Goal: Task Accomplishment & Management: Complete application form

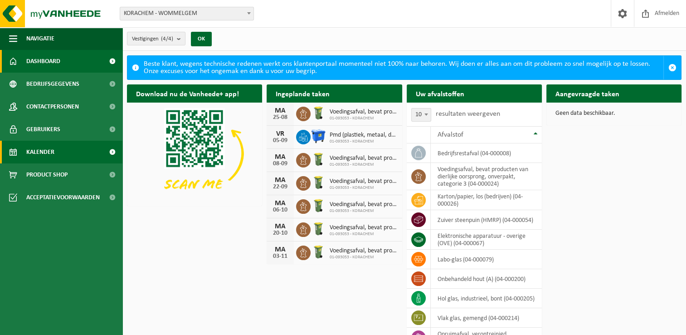
click at [41, 151] on span "Kalender" at bounding box center [40, 152] width 28 height 23
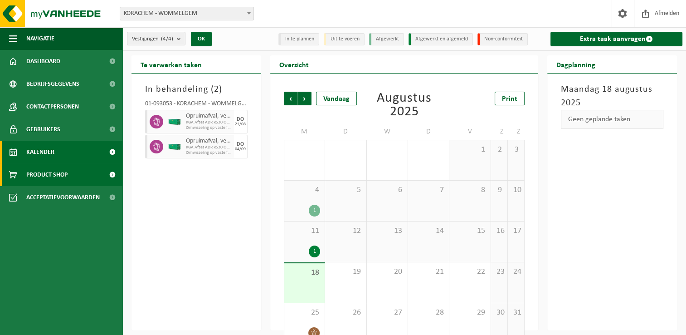
click at [47, 175] on span "Product Shop" at bounding box center [46, 174] width 41 height 23
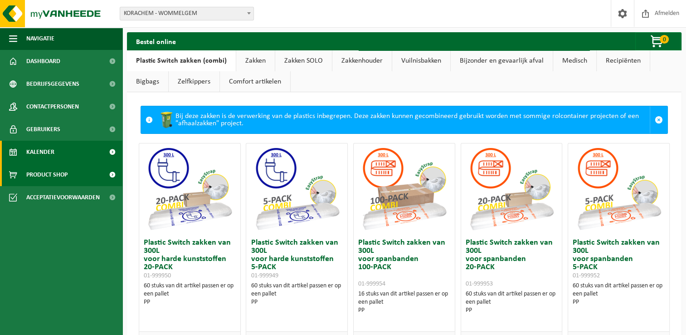
click at [39, 150] on span "Kalender" at bounding box center [40, 152] width 28 height 23
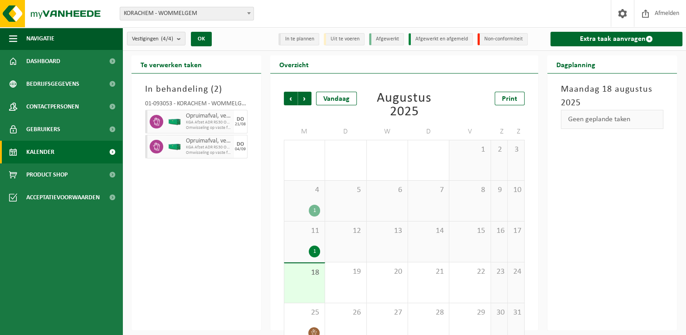
click at [314, 280] on div "18" at bounding box center [304, 282] width 40 height 39
click at [316, 280] on div "18" at bounding box center [304, 282] width 40 height 39
click at [624, 122] on div "Geen geplande taken" at bounding box center [612, 119] width 102 height 19
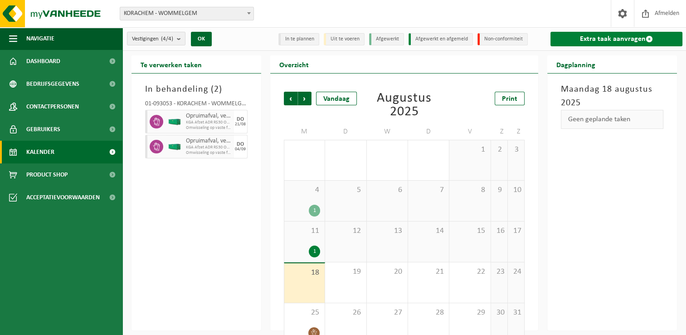
click at [601, 38] on link "Extra taak aanvragen" at bounding box center [617, 39] width 132 height 15
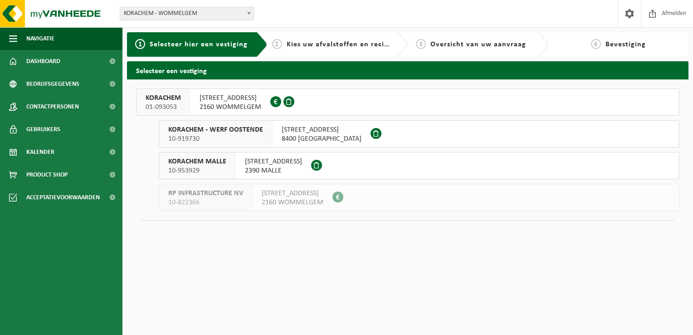
click at [207, 102] on span "2160 WOMMELGEM" at bounding box center [231, 106] width 62 height 9
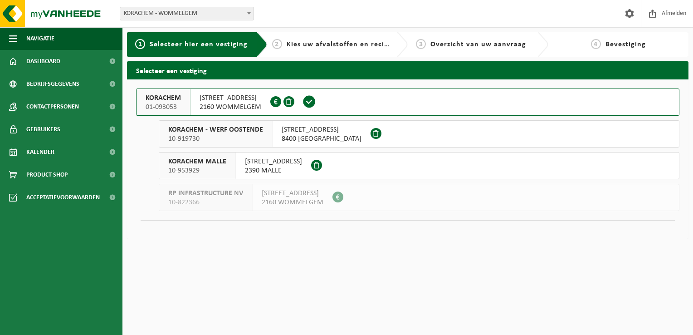
click at [165, 97] on span "KORACHEM" at bounding box center [163, 97] width 35 height 9
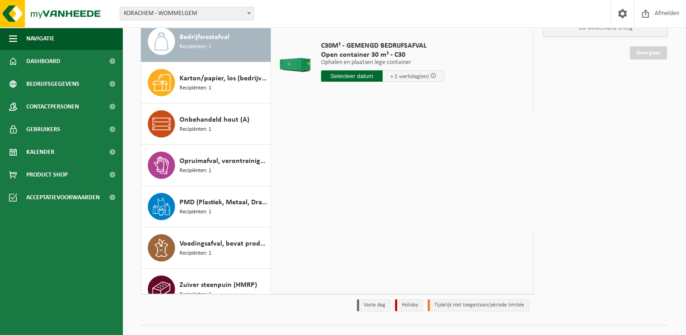
click at [208, 34] on span "Bedrijfsrestafval" at bounding box center [205, 37] width 50 height 11
click at [358, 77] on input "text" at bounding box center [352, 75] width 62 height 11
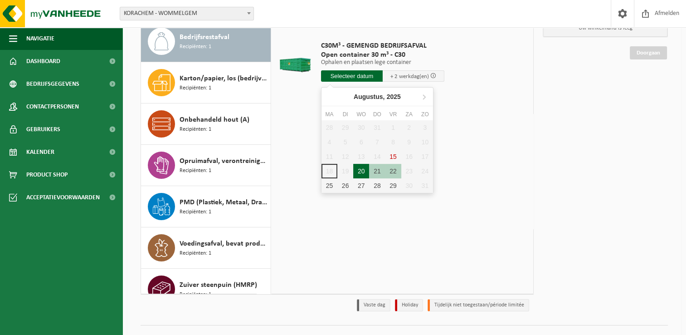
click at [361, 168] on div "20" at bounding box center [361, 171] width 16 height 15
type input "Van 2025-08-20"
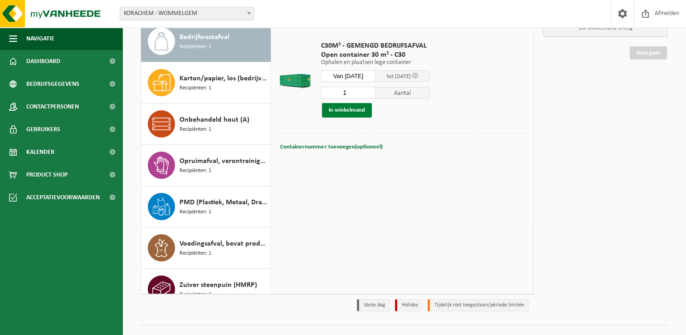
click at [351, 108] on button "In winkelmand" at bounding box center [347, 110] width 50 height 15
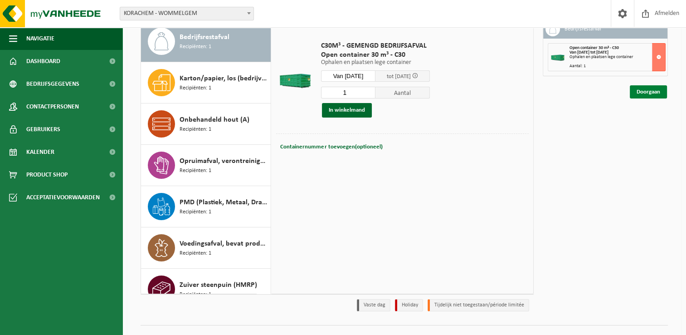
click at [656, 88] on link "Doorgaan" at bounding box center [648, 91] width 37 height 13
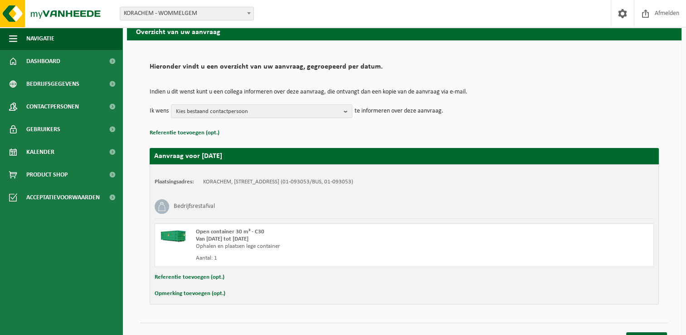
scroll to position [54, 0]
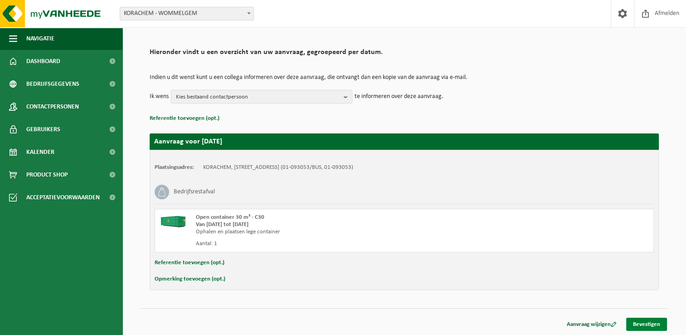
click at [657, 324] on link "Bevestigen" at bounding box center [646, 323] width 41 height 13
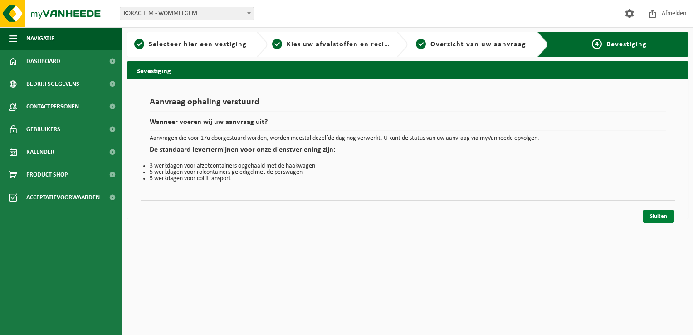
click at [663, 218] on link "Sluiten" at bounding box center [658, 216] width 31 height 13
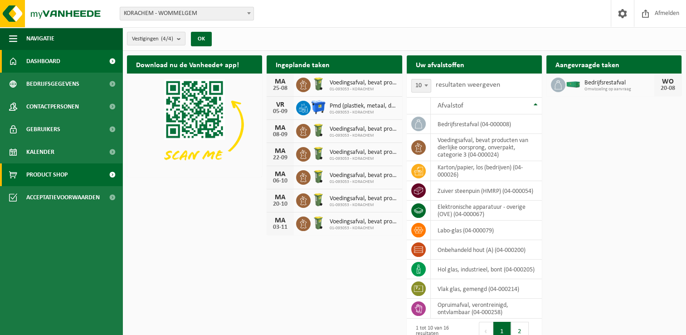
click at [40, 173] on span "Product Shop" at bounding box center [46, 174] width 41 height 23
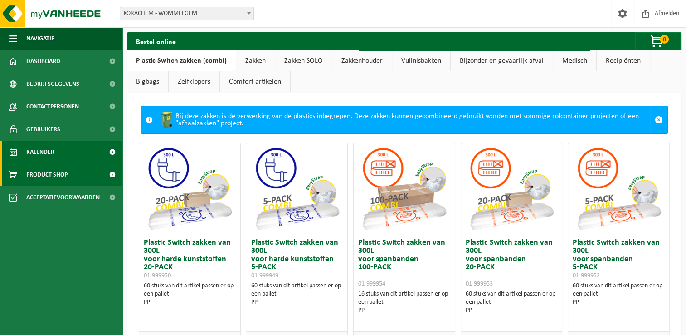
click at [40, 157] on span "Kalender" at bounding box center [40, 152] width 28 height 23
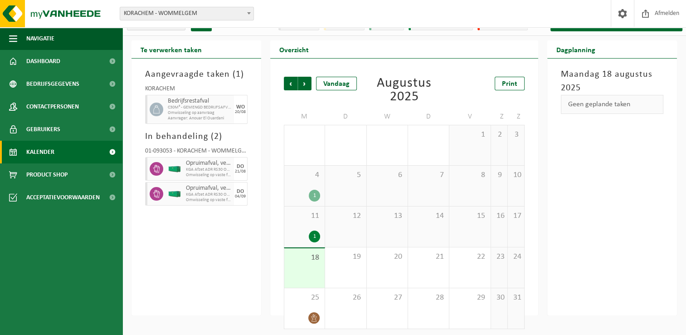
scroll to position [17, 0]
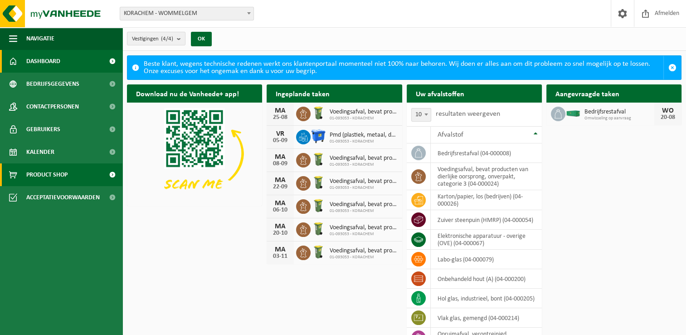
click at [44, 176] on span "Product Shop" at bounding box center [46, 174] width 41 height 23
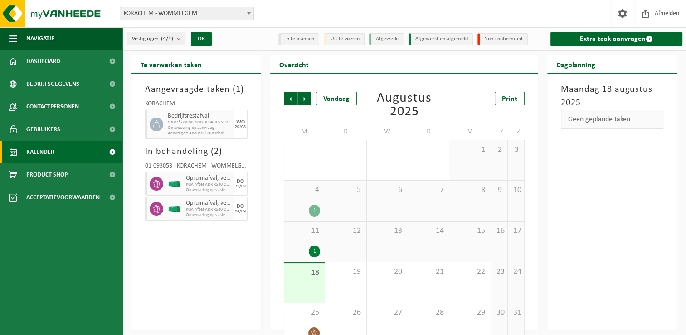
click at [306, 210] on div "1" at bounding box center [304, 211] width 31 height 12
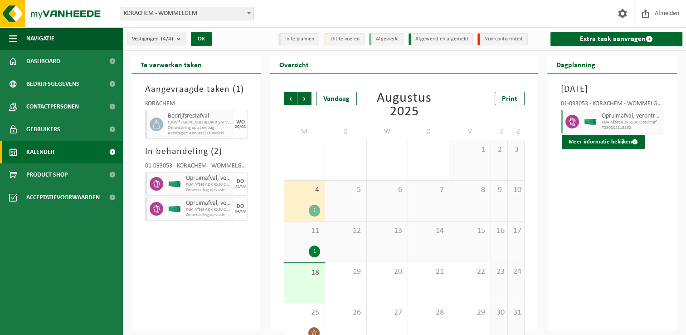
click at [317, 239] on div "11 1" at bounding box center [304, 241] width 40 height 40
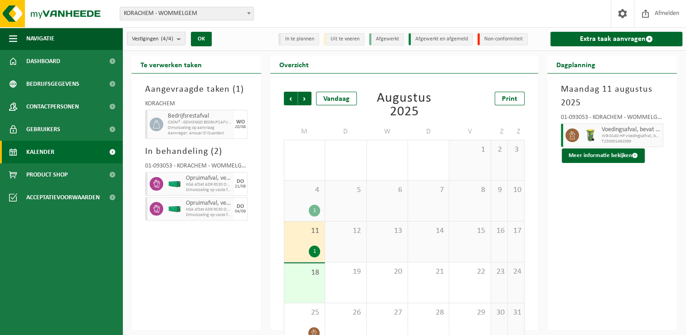
click at [347, 249] on div "12" at bounding box center [345, 241] width 41 height 40
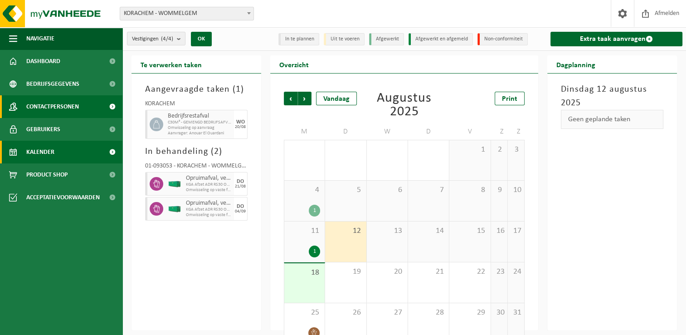
click at [36, 108] on span "Contactpersonen" at bounding box center [52, 106] width 53 height 23
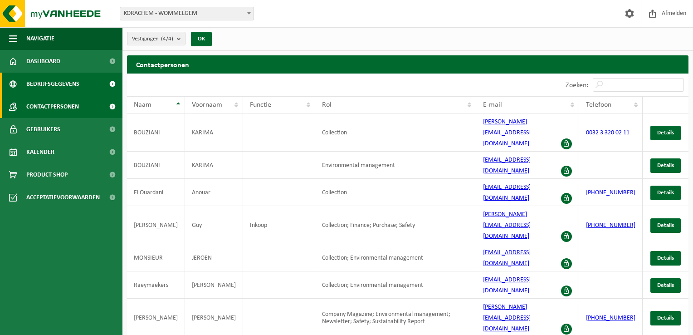
click at [26, 85] on span "Bedrijfsgegevens" at bounding box center [52, 84] width 53 height 23
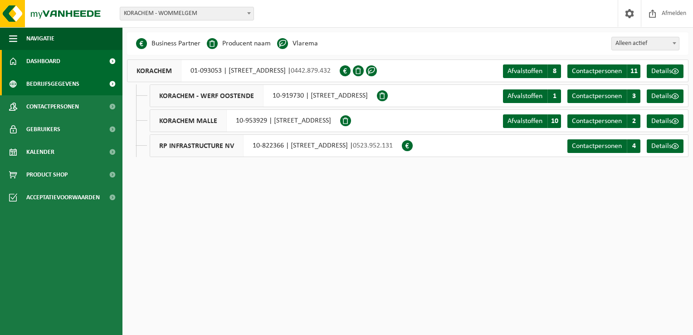
click at [34, 59] on span "Dashboard" at bounding box center [43, 61] width 34 height 23
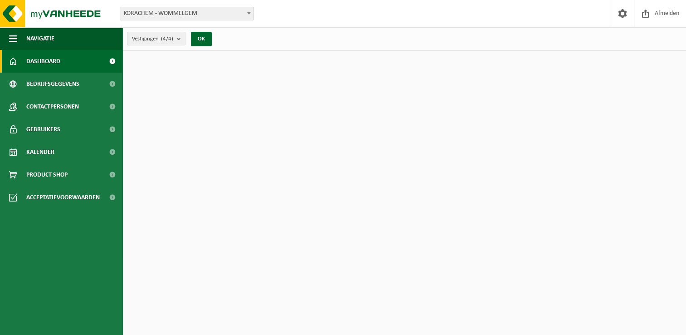
click at [34, 59] on span "Dashboard" at bounding box center [43, 61] width 34 height 23
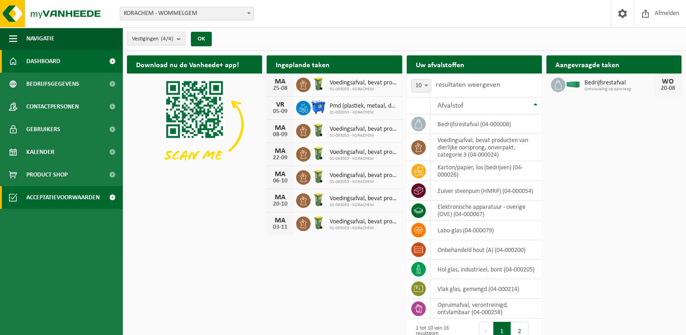
click at [44, 201] on span "Acceptatievoorwaarden" at bounding box center [62, 197] width 73 height 23
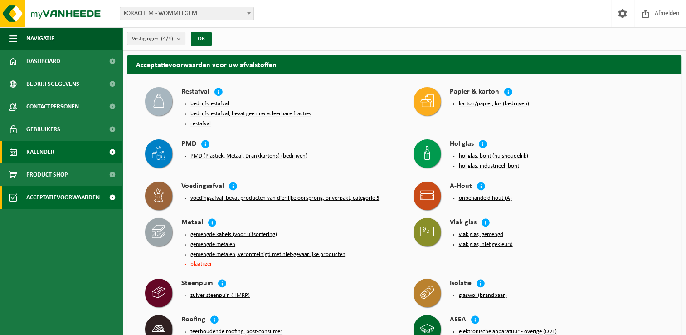
click at [30, 146] on span "Kalender" at bounding box center [40, 152] width 28 height 23
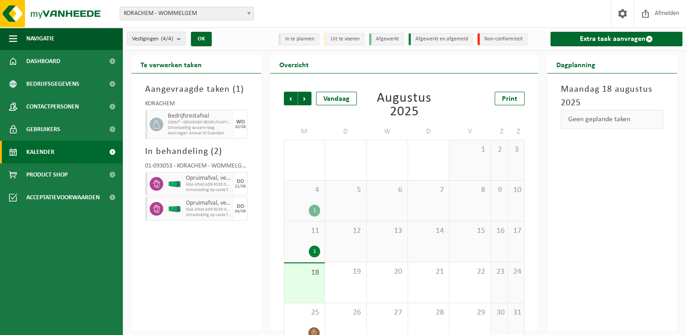
click at [179, 39] on b "submit" at bounding box center [181, 38] width 8 height 13
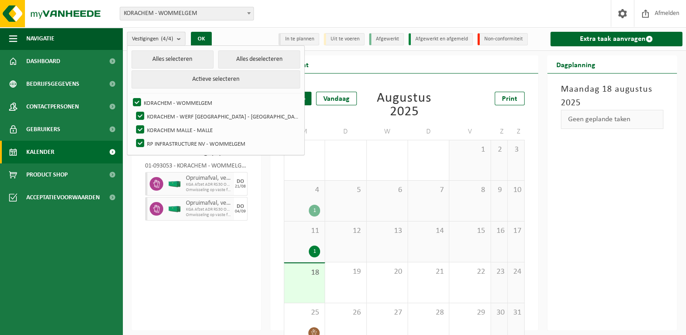
click at [179, 39] on b "submit" at bounding box center [181, 38] width 8 height 13
